Goal: Register for event/course

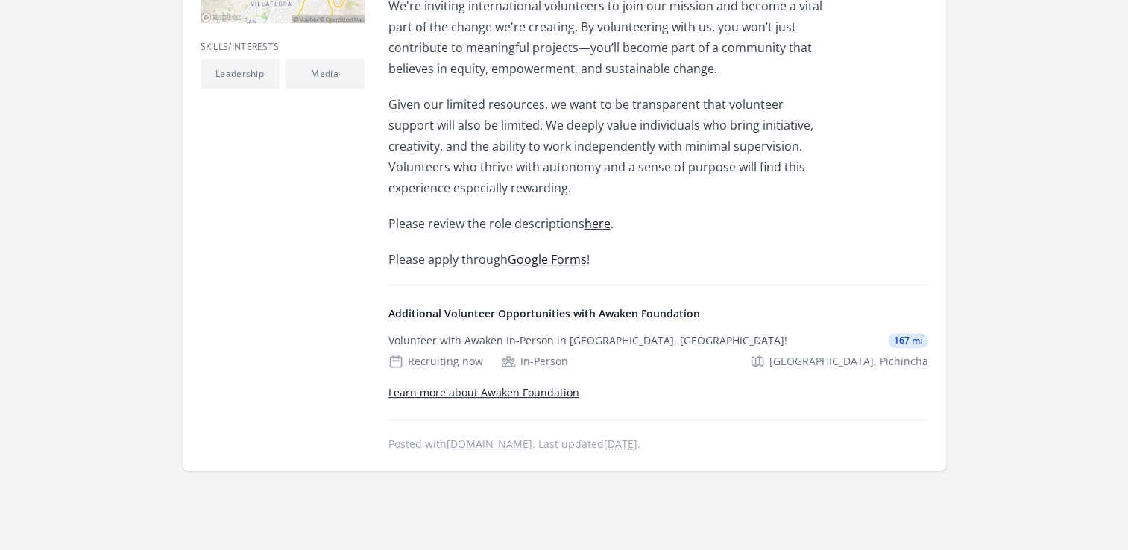
scroll to position [558, 0]
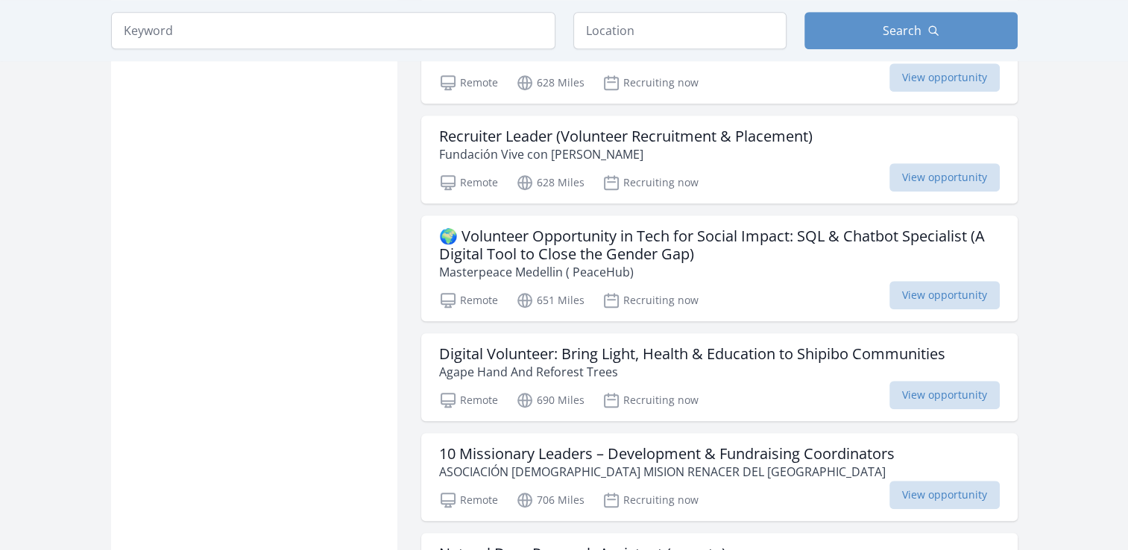
scroll to position [1170, 0]
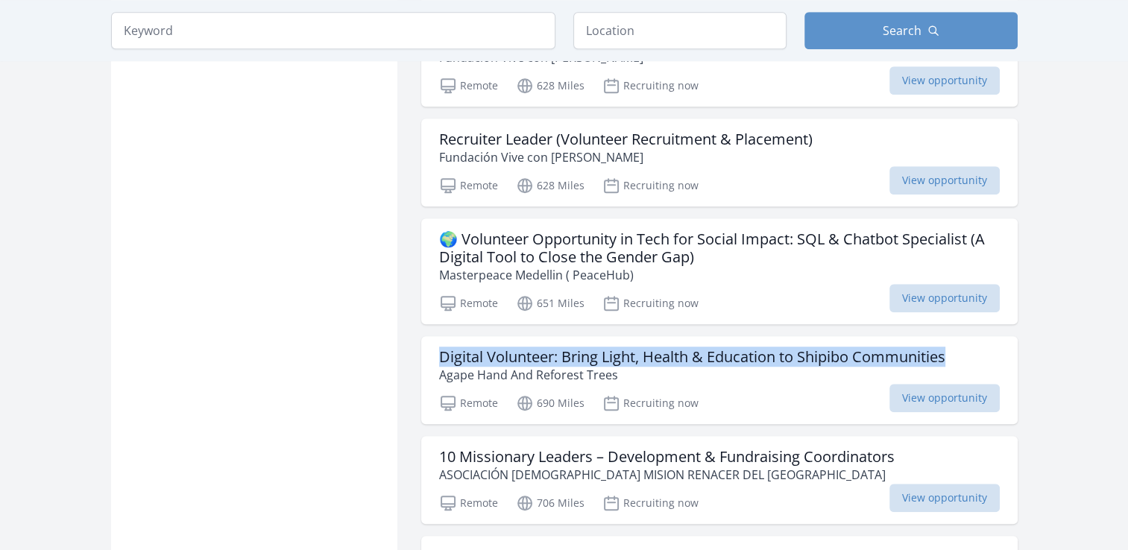
click at [1124, 289] on main "Keyword Location Search Active filters Clear filters :" at bounding box center [564, 42] width 1128 height 2329
drag, startPoint x: 1124, startPoint y: 289, endPoint x: 1058, endPoint y: 294, distance: 65.7
click at [1058, 294] on main "Keyword Location Search Active filters Clear filters :" at bounding box center [564, 42] width 1128 height 2329
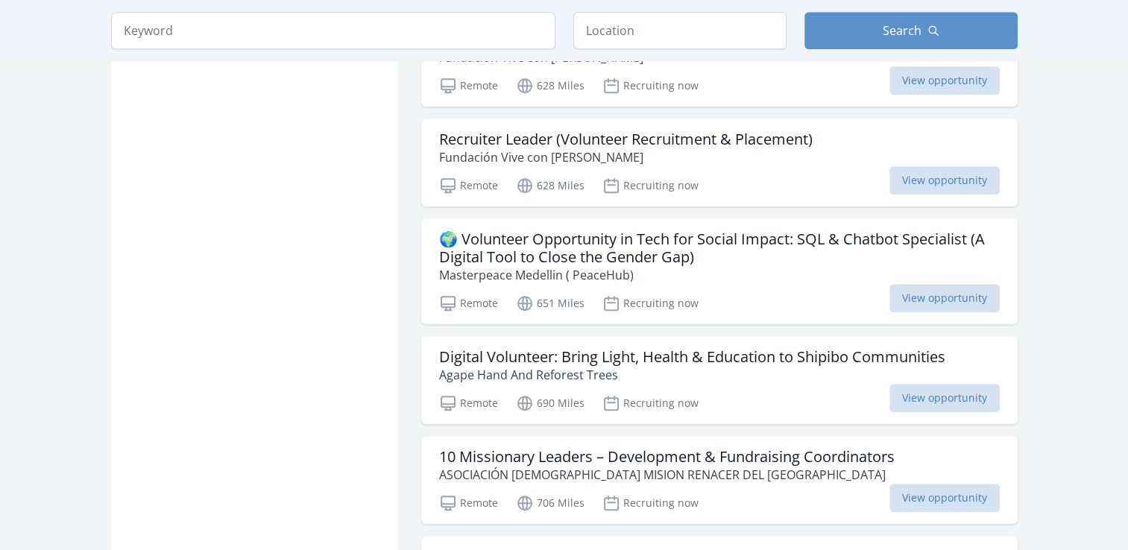
click at [1028, 352] on div "Active filters Clear filters Presence : Remote ✕ In-Person or Remote: Remote In…" at bounding box center [564, 73] width 954 height 2268
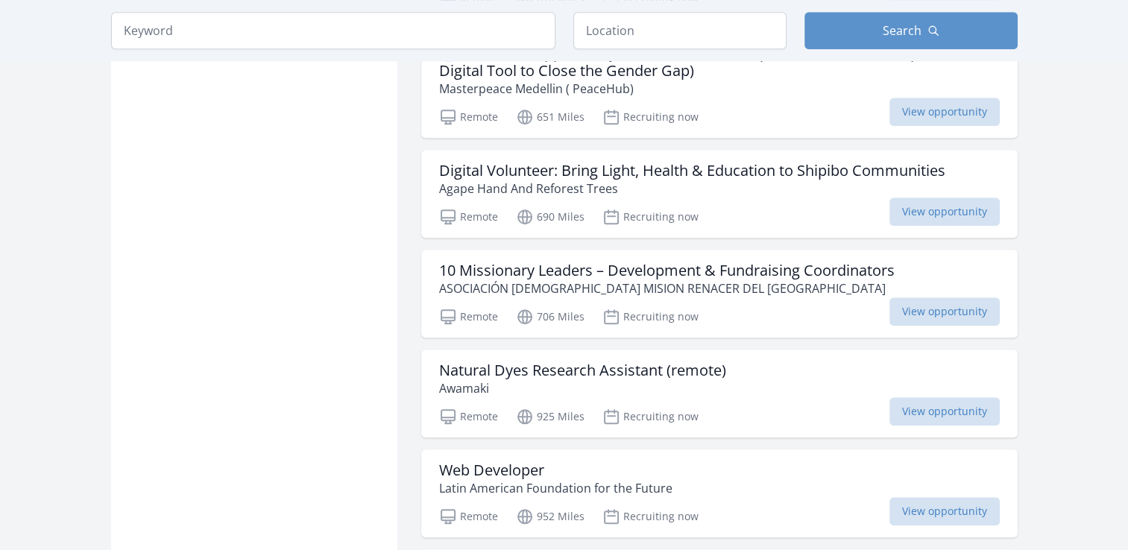
scroll to position [1368, 0]
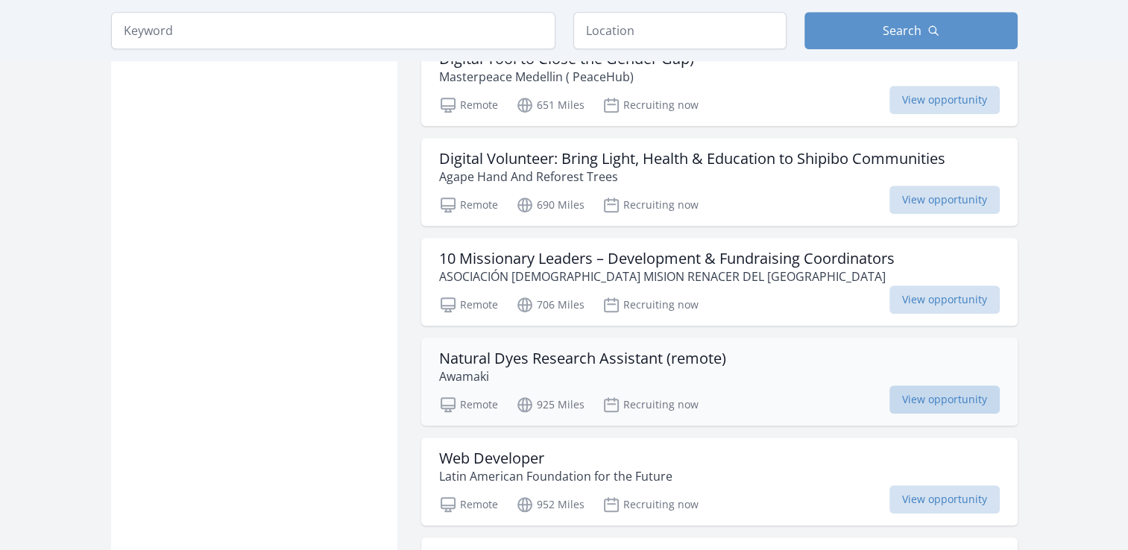
click at [917, 385] on span "View opportunity" at bounding box center [944, 399] width 110 height 28
click at [928, 485] on span "View opportunity" at bounding box center [944, 499] width 110 height 28
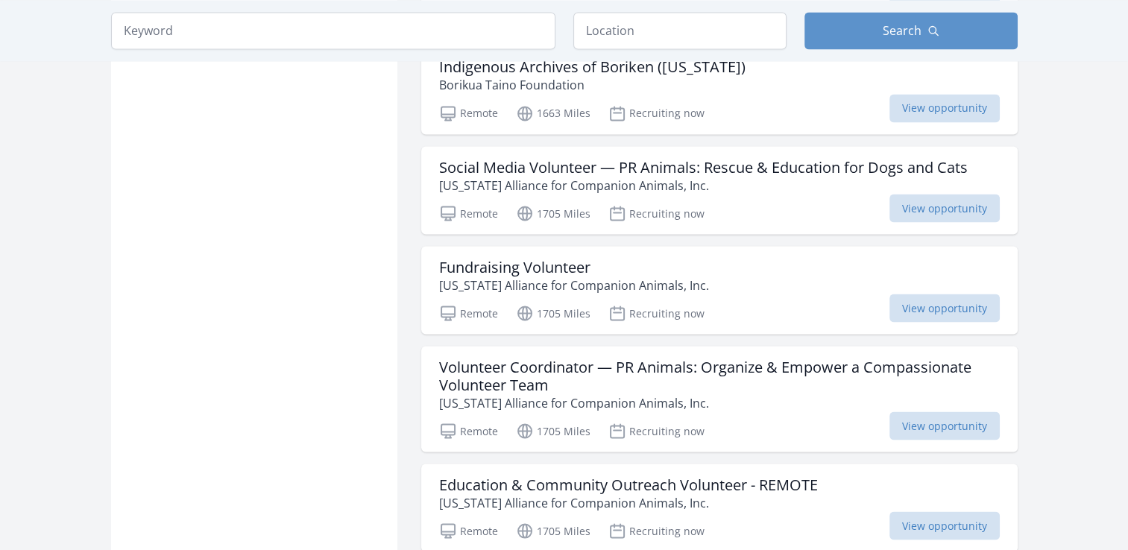
scroll to position [2680, 0]
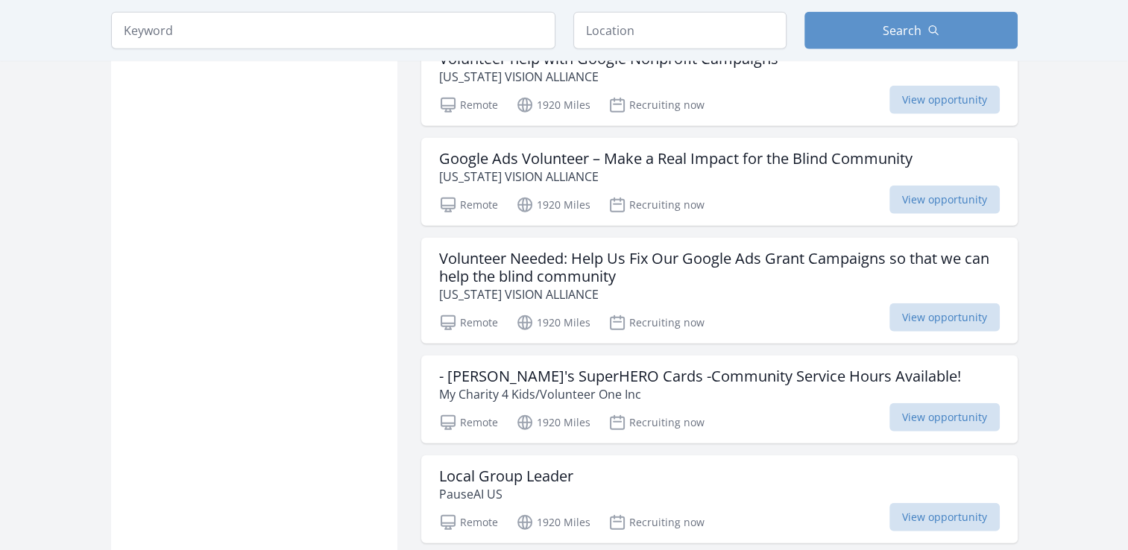
scroll to position [3634, 0]
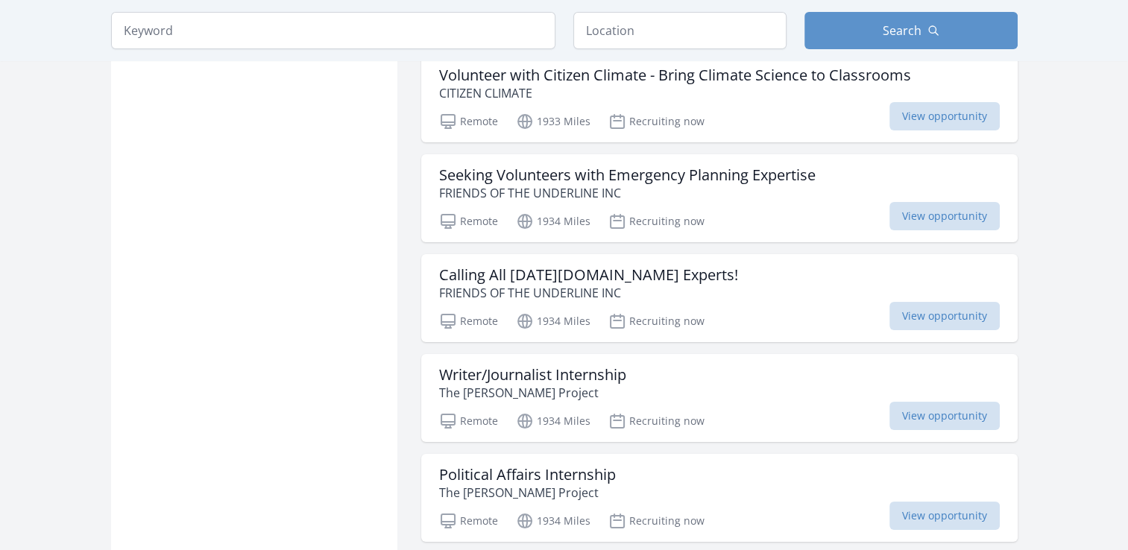
scroll to position [5750, 0]
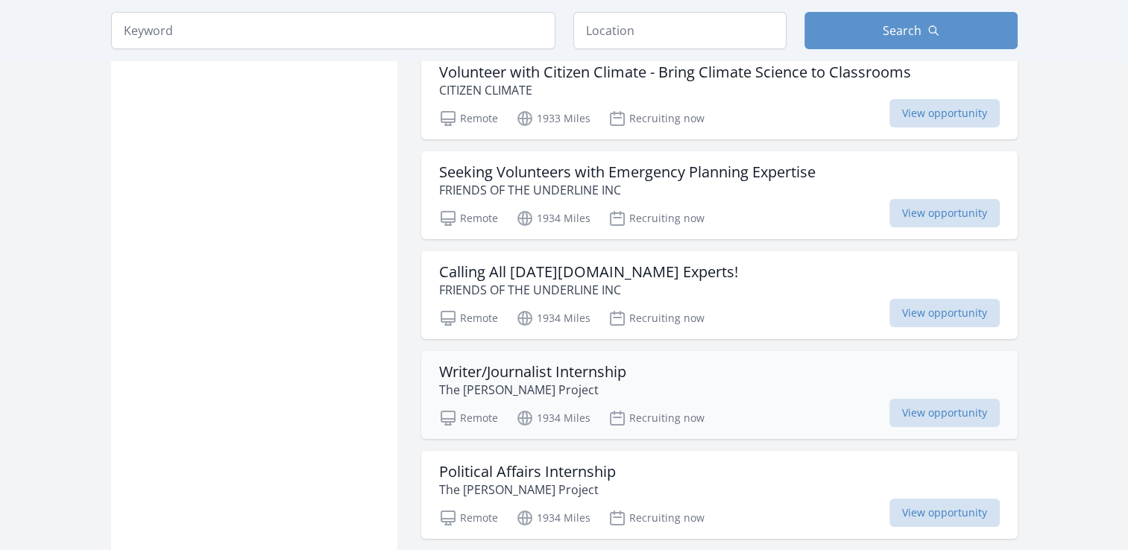
click at [608, 363] on h3 "Writer/Journalist Internship" at bounding box center [532, 372] width 187 height 18
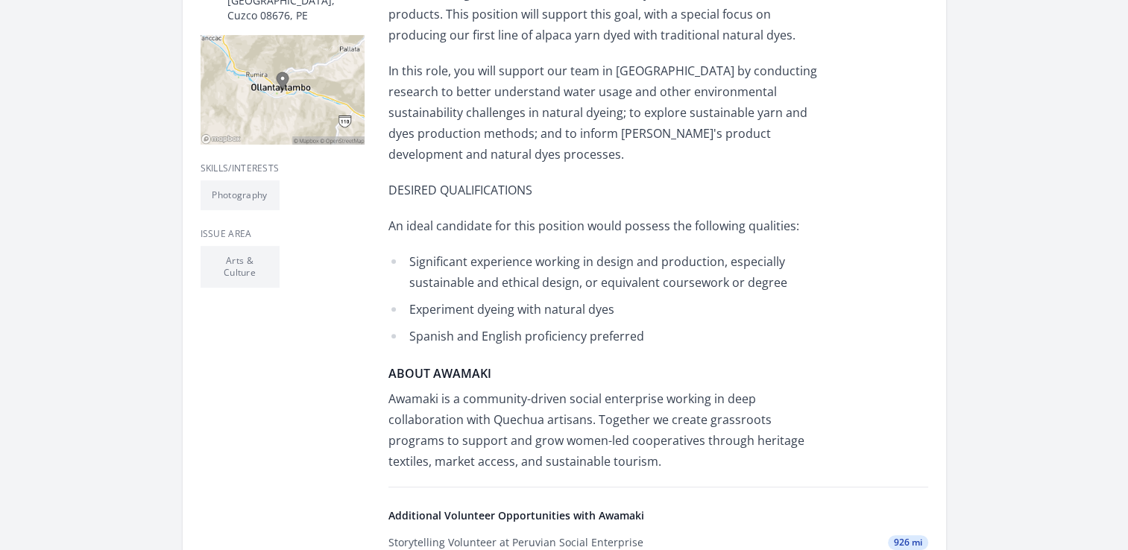
scroll to position [417, 0]
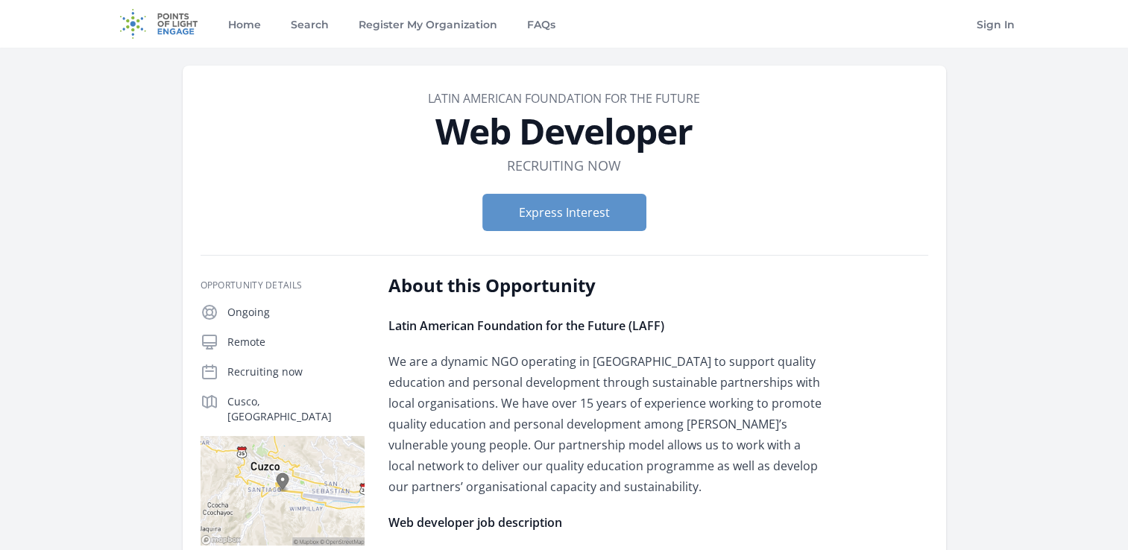
click at [824, 332] on p "Latin American Foundation for the Future (LAFF)" at bounding box center [606, 325] width 436 height 21
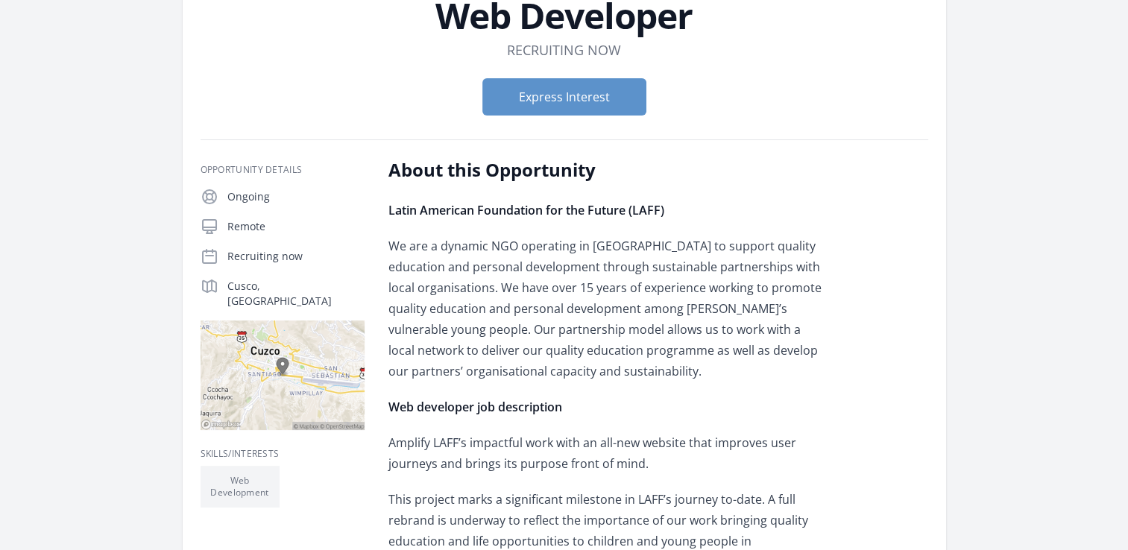
scroll to position [119, 0]
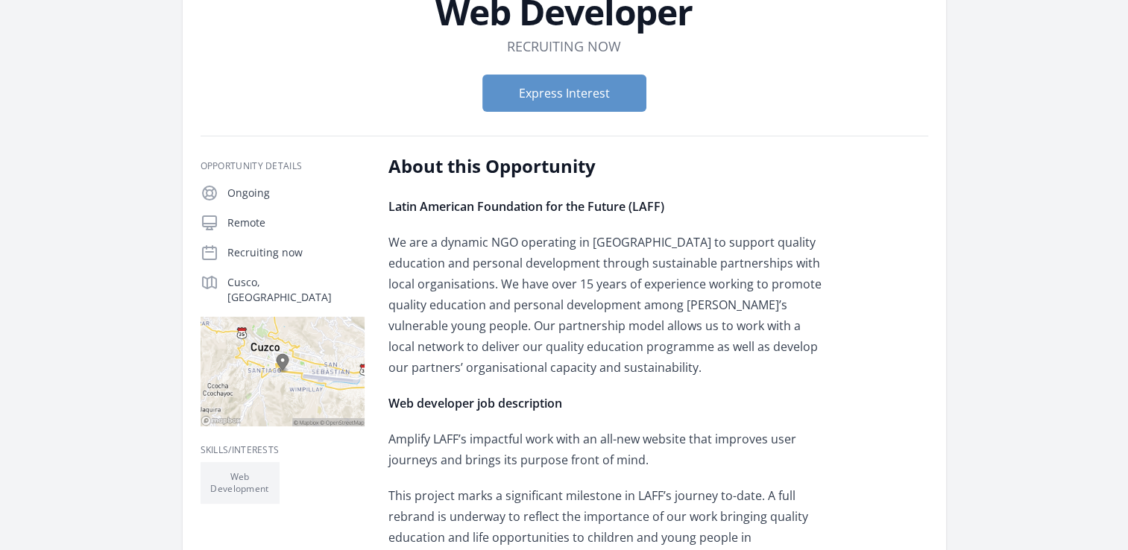
click at [389, 161] on h2 "About this Opportunity" at bounding box center [606, 166] width 436 height 24
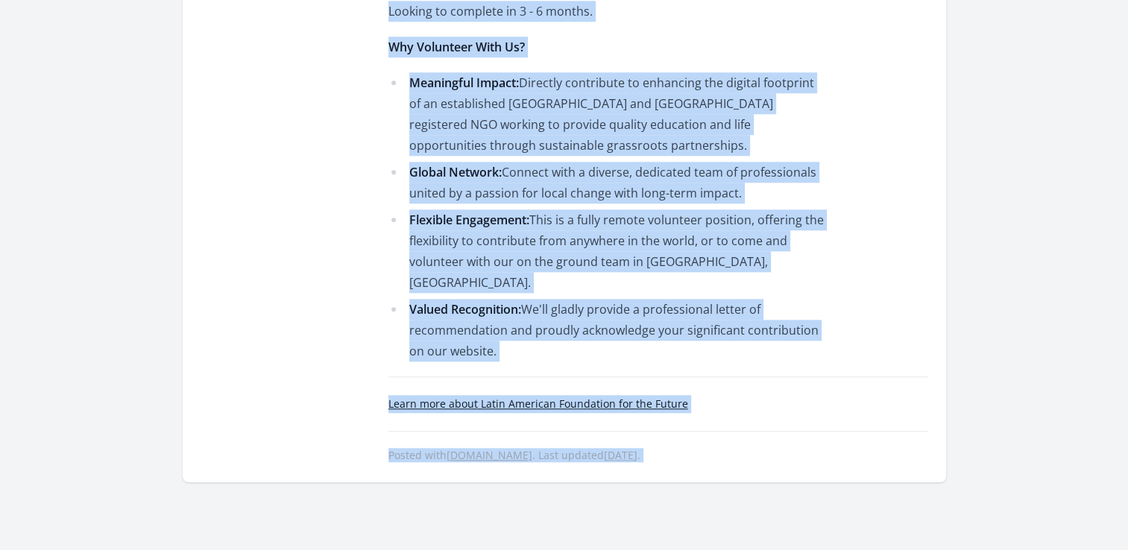
scroll to position [1619, 0]
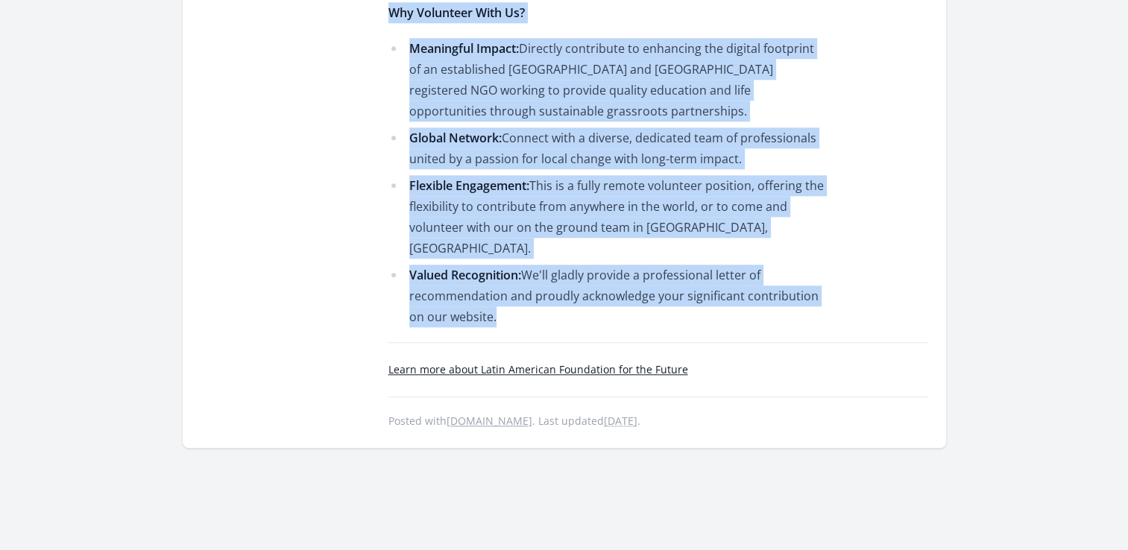
drag, startPoint x: 389, startPoint y: 161, endPoint x: 586, endPoint y: 240, distance: 212.0
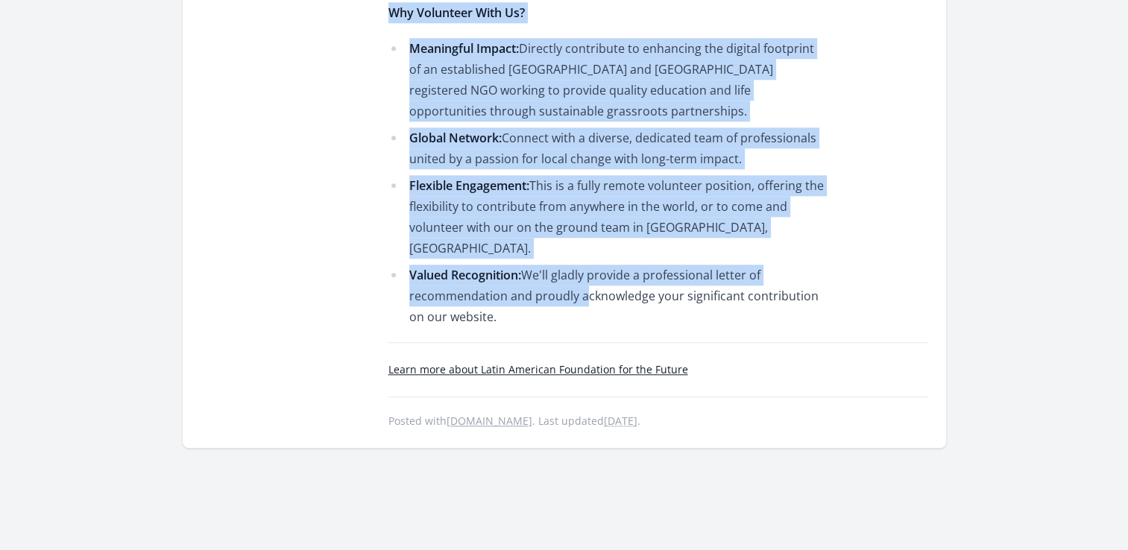
copy div "About this Opportunity Latin American Foundation for the Future (LAFF) We are a…"
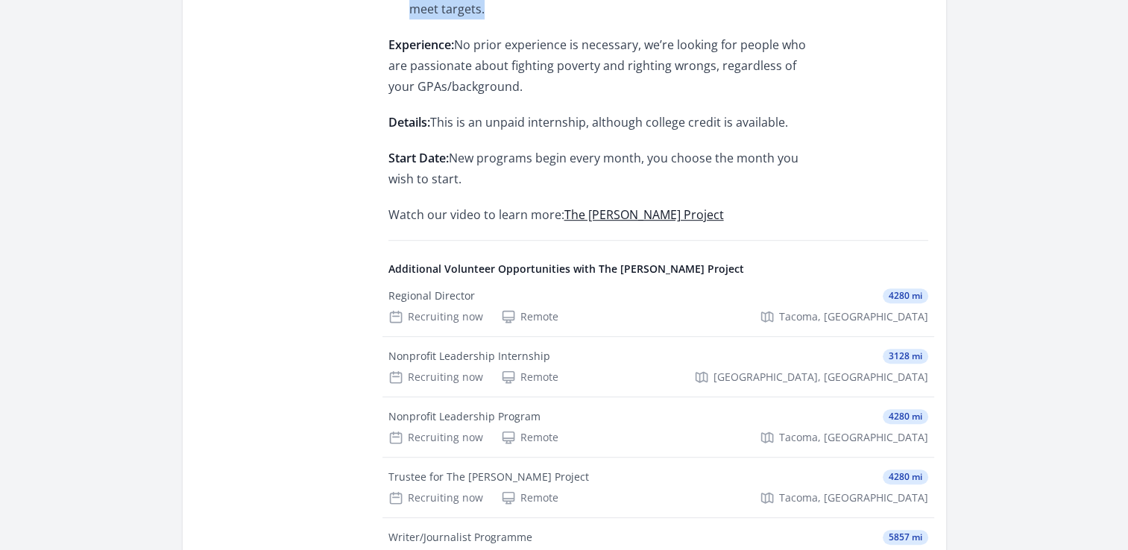
scroll to position [813, 0]
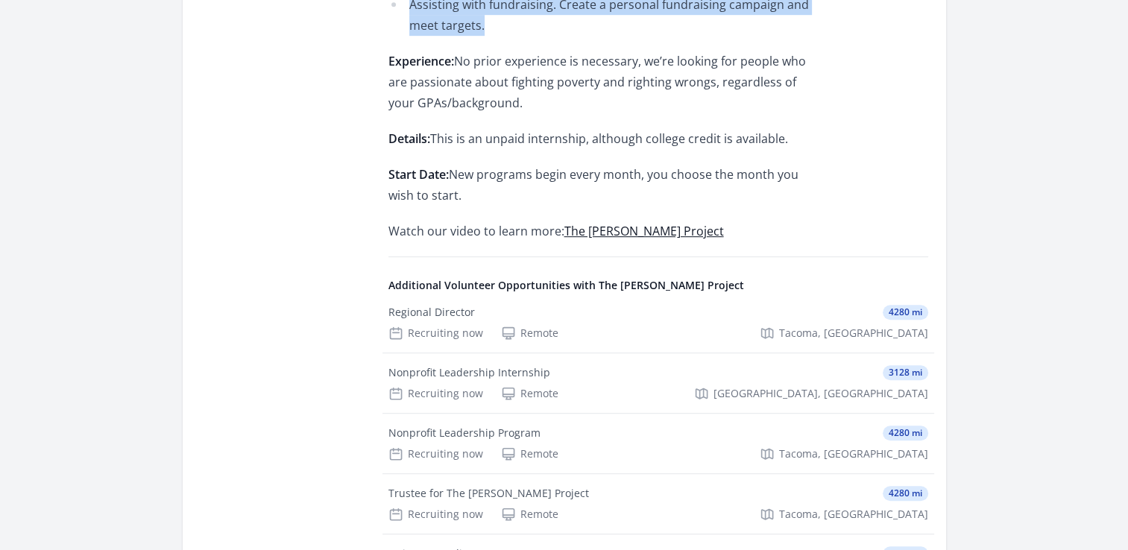
drag, startPoint x: 385, startPoint y: 198, endPoint x: 768, endPoint y: 198, distance: 383.8
click at [768, 198] on div "Opportunity Details Ongoing Remote Recruiting now [GEOGRAPHIC_DATA], [GEOGRAPHI…" at bounding box center [563, 63] width 727 height 1206
copy div "About this Opportunity Are you passionate about making a difference in the worl…"
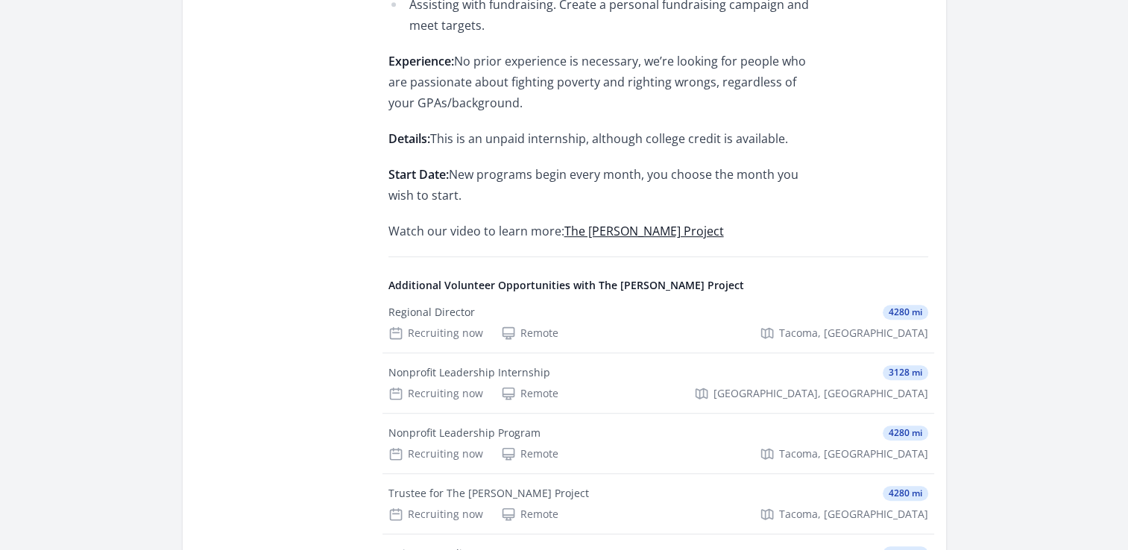
click at [772, 223] on p "Watch our video to learn more: The [PERSON_NAME] Project" at bounding box center [606, 231] width 436 height 21
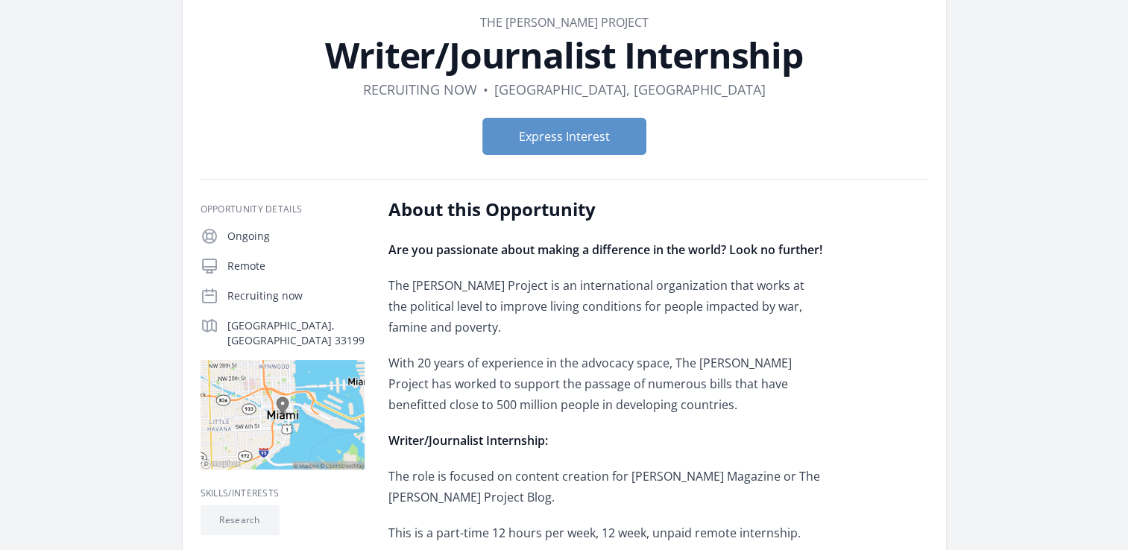
scroll to position [68, 0]
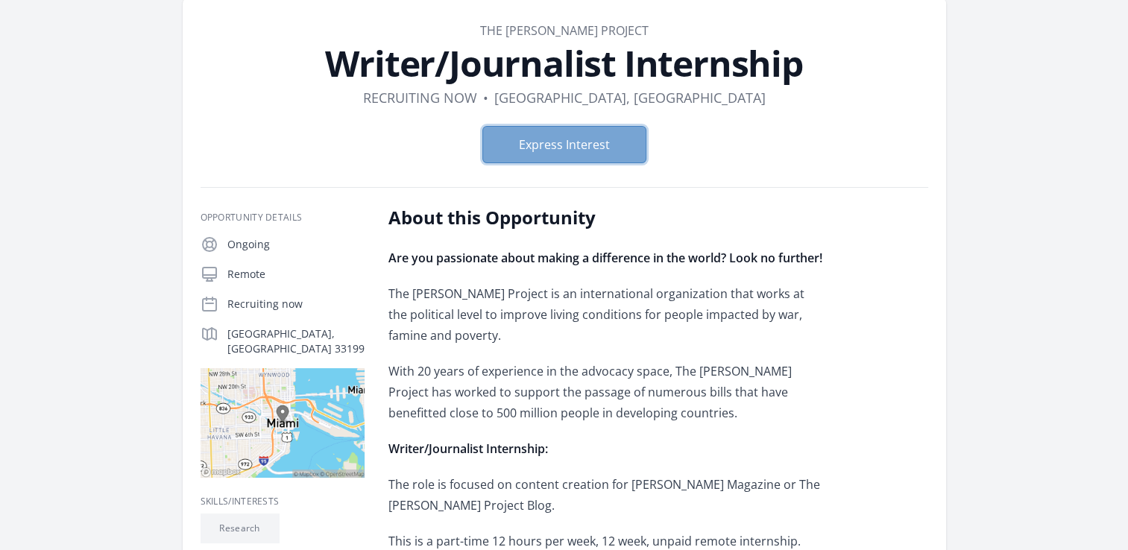
click at [587, 145] on button "Express Interest" at bounding box center [564, 144] width 164 height 37
